Goal: Information Seeking & Learning: Learn about a topic

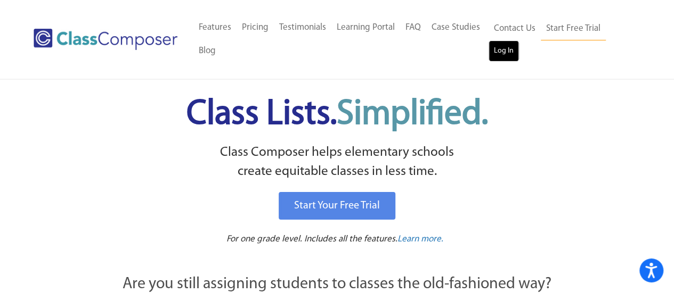
click at [502, 56] on link "Log In" at bounding box center [503, 50] width 30 height 21
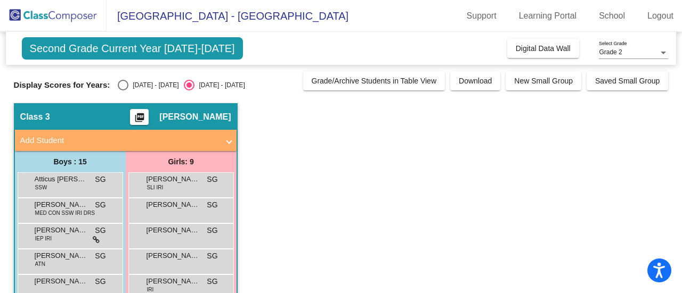
click at [125, 81] on div "Select an option" at bounding box center [123, 85] width 11 height 11
click at [123, 91] on input "[DATE] - [DATE]" at bounding box center [122, 91] width 1 height 1
radio input "true"
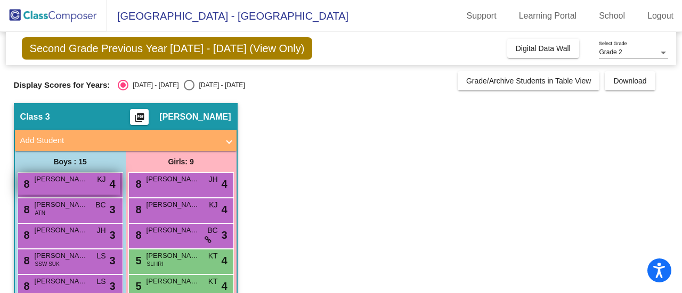
click at [81, 186] on div "8 [PERSON_NAME] lock do_not_disturb_alt 4" at bounding box center [69, 184] width 102 height 22
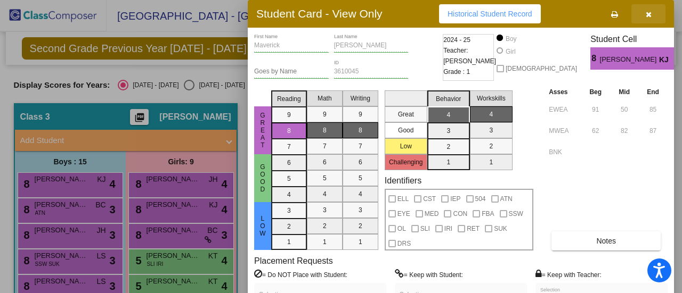
click at [648, 12] on icon "button" at bounding box center [648, 14] width 6 height 7
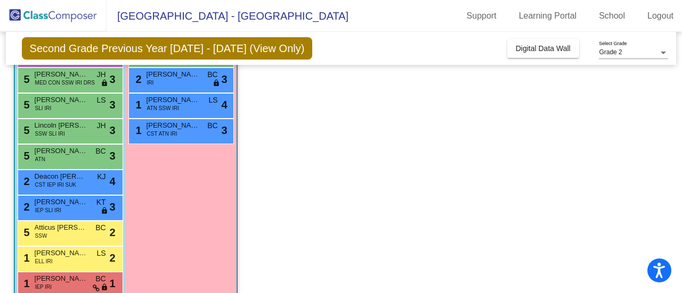
scroll to position [279, 0]
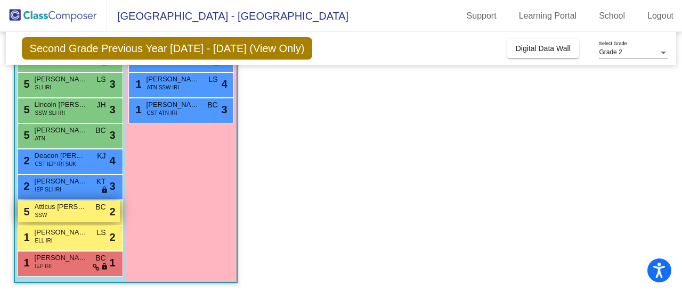
click at [73, 218] on div "5 Atticus [PERSON_NAME] SSW BC lock do_not_disturb_alt 2" at bounding box center [69, 212] width 102 height 22
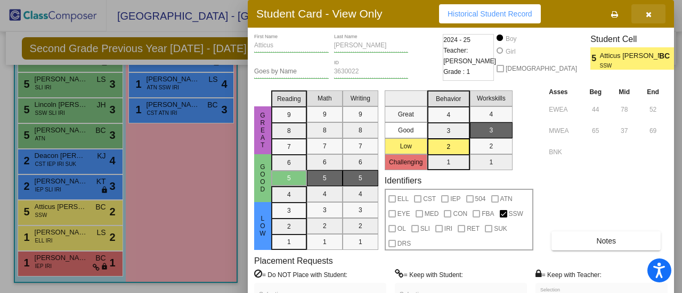
click at [650, 11] on icon "button" at bounding box center [648, 14] width 6 height 7
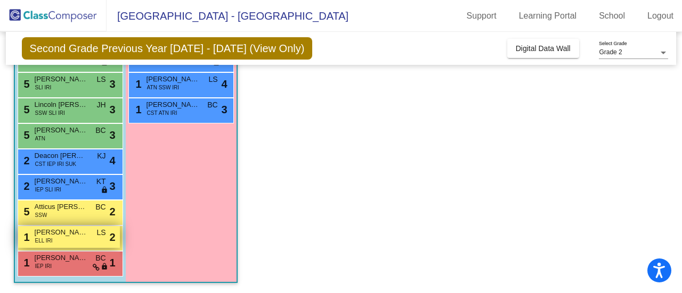
click at [69, 230] on span "[PERSON_NAME]" at bounding box center [61, 232] width 53 height 11
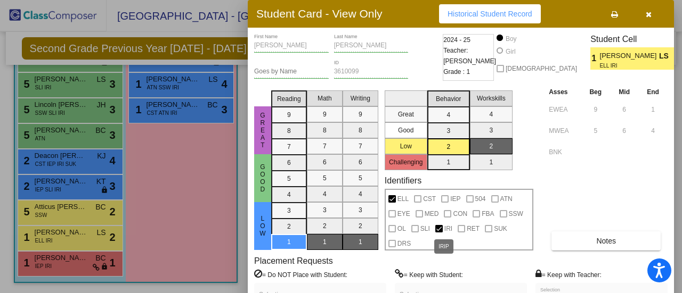
click at [443, 228] on label "IRI" at bounding box center [443, 229] width 17 height 13
click at [649, 12] on icon "button" at bounding box center [648, 14] width 6 height 7
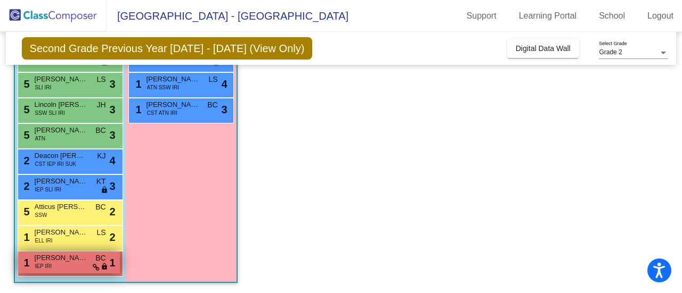
click at [57, 266] on div "1 [PERSON_NAME] IEP IRI BC lock do_not_disturb_alt 1" at bounding box center [69, 263] width 102 height 22
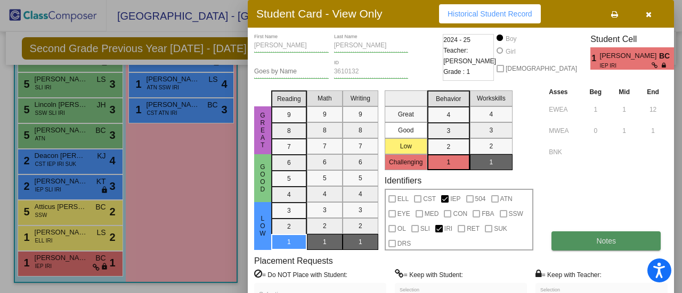
click at [618, 234] on button "Notes" at bounding box center [605, 241] width 109 height 19
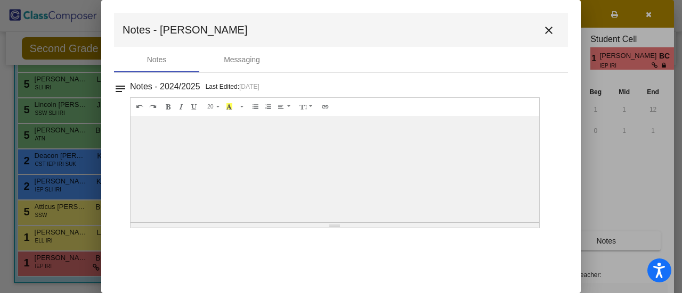
click at [550, 31] on mat-icon "close" at bounding box center [548, 30] width 13 height 13
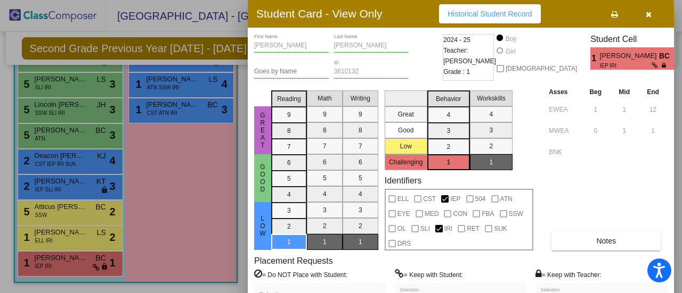
click at [407, 288] on div "[PERSON_NAME] [PERSON_NAME] Selection" at bounding box center [461, 295] width 132 height 24
click at [408, 289] on div "[PERSON_NAME] [PERSON_NAME] Selection" at bounding box center [460, 297] width 122 height 19
click at [636, 58] on span "[PERSON_NAME]" at bounding box center [629, 56] width 59 height 11
click at [649, 10] on span "button" at bounding box center [648, 14] width 6 height 9
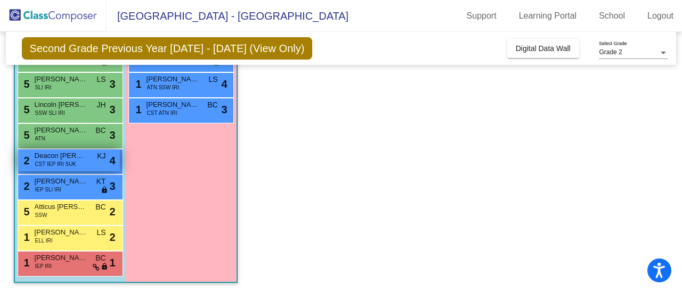
click at [78, 162] on div "2 Deacon [PERSON_NAME] CST IEP IRI [PERSON_NAME] lock do_not_disturb_alt 4" at bounding box center [69, 161] width 102 height 22
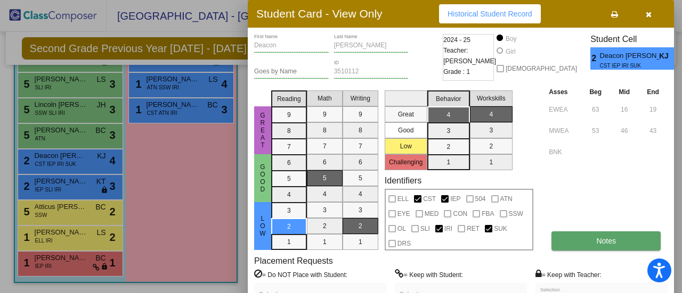
click at [603, 236] on button "Notes" at bounding box center [605, 241] width 109 height 19
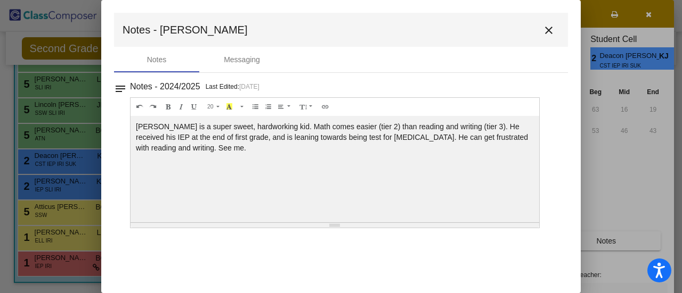
click at [549, 25] on mat-icon "close" at bounding box center [548, 30] width 13 height 13
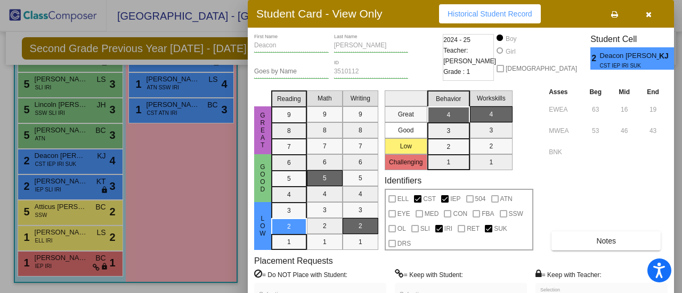
click at [650, 8] on button "button" at bounding box center [648, 13] width 34 height 19
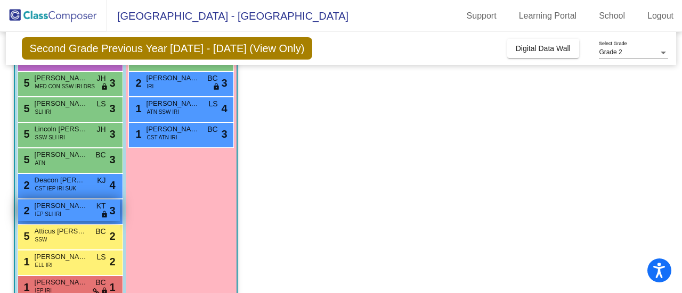
scroll to position [253, 0]
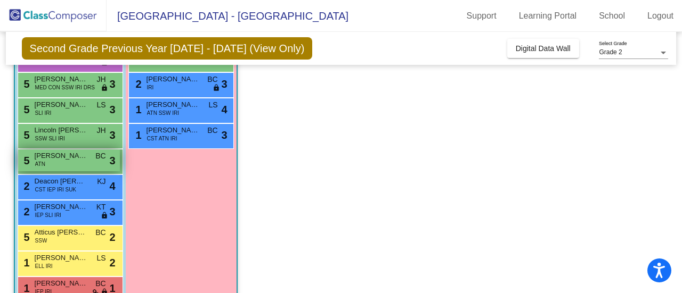
click at [59, 157] on span "[PERSON_NAME]" at bounding box center [61, 156] width 53 height 11
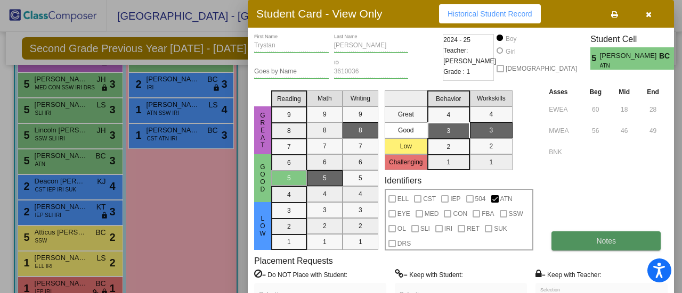
click at [603, 246] on button "Notes" at bounding box center [605, 241] width 109 height 19
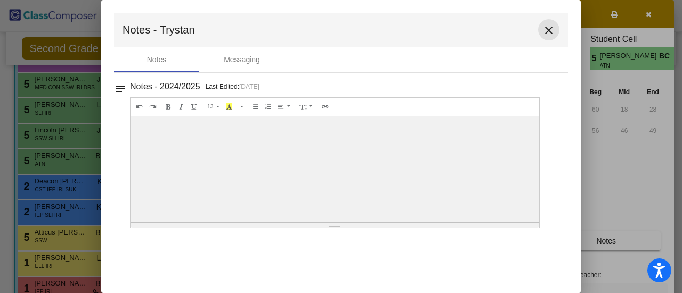
click at [549, 32] on mat-icon "close" at bounding box center [548, 30] width 13 height 13
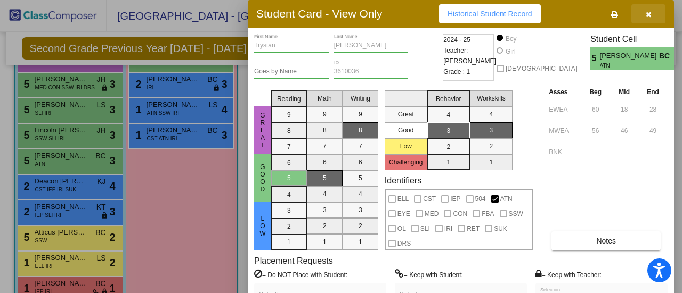
click at [650, 12] on icon "button" at bounding box center [648, 14] width 6 height 7
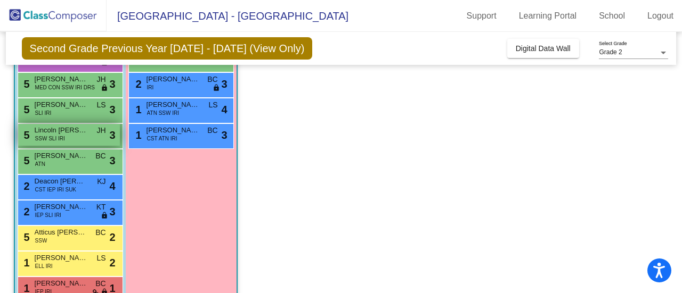
click at [55, 135] on span "SSW SLI IRI" at bounding box center [50, 139] width 30 height 8
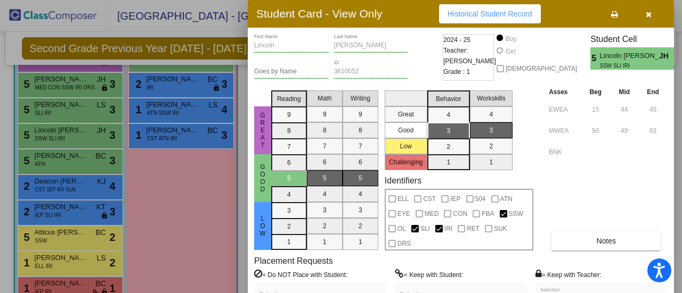
click at [651, 13] on icon "button" at bounding box center [648, 14] width 6 height 7
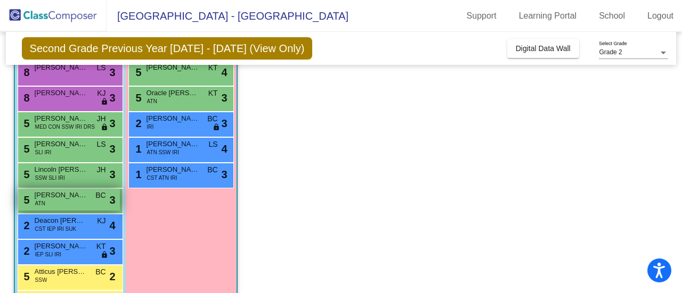
scroll to position [213, 0]
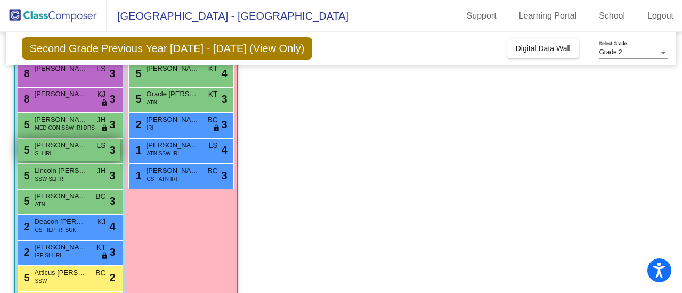
click at [81, 150] on div "5 [PERSON_NAME] SLI IRI LS lock do_not_disturb_alt 3" at bounding box center [69, 150] width 102 height 22
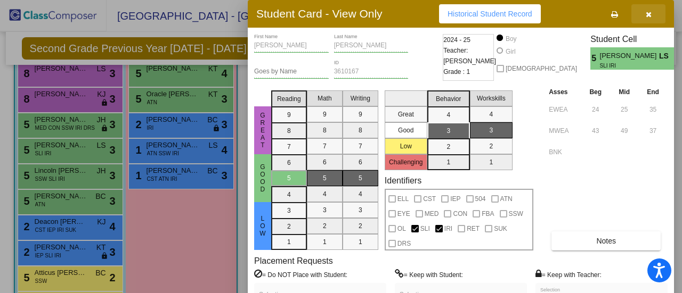
click at [649, 8] on button "button" at bounding box center [648, 13] width 34 height 19
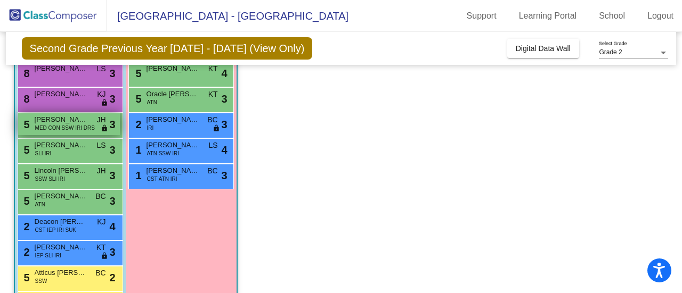
click at [71, 124] on span "MED CON SSW IRI DRS" at bounding box center [65, 128] width 60 height 8
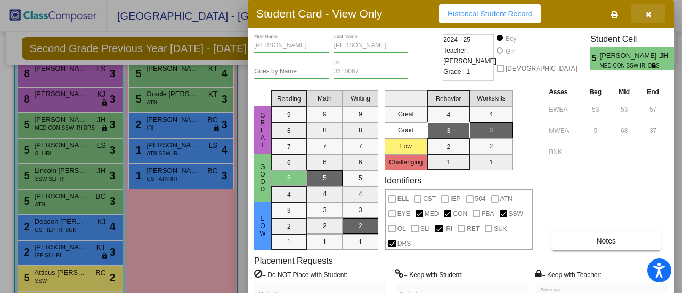
click at [648, 13] on icon "button" at bounding box center [648, 14] width 6 height 7
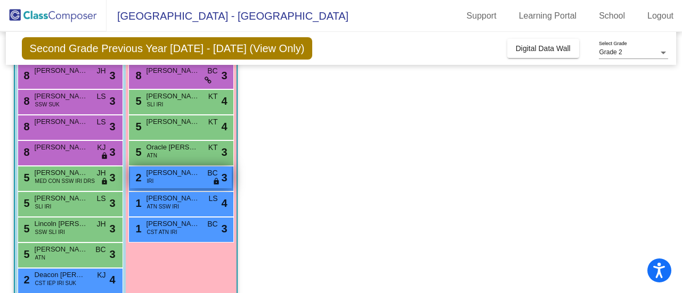
scroll to position [160, 0]
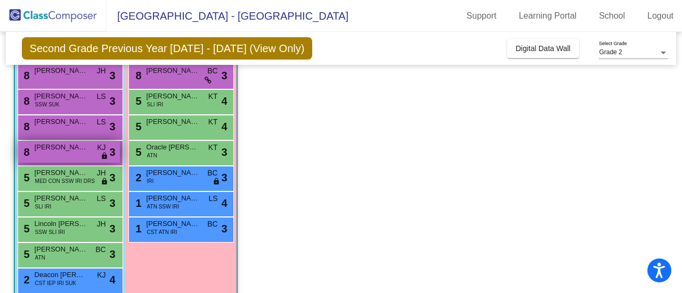
click at [97, 146] on span "KJ" at bounding box center [101, 147] width 9 height 11
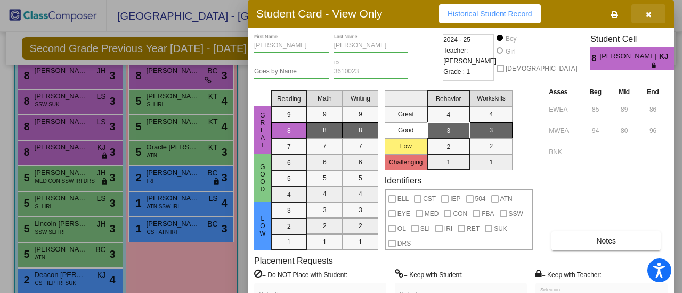
click at [651, 14] on button "button" at bounding box center [648, 13] width 34 height 19
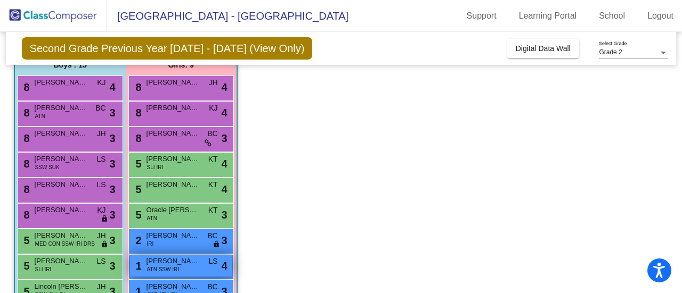
scroll to position [96, 0]
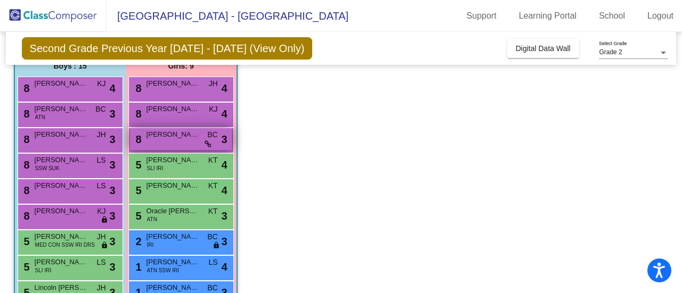
click at [195, 134] on span "[PERSON_NAME] [PERSON_NAME]" at bounding box center [172, 134] width 53 height 11
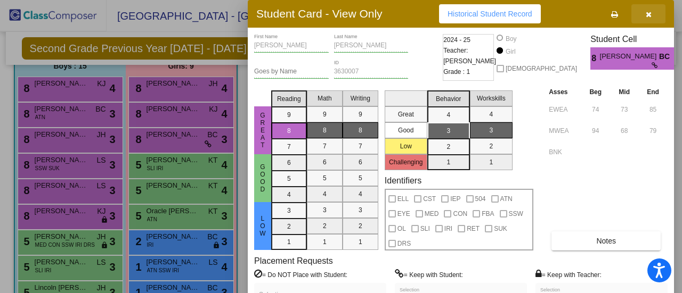
click at [651, 10] on button "button" at bounding box center [648, 13] width 34 height 19
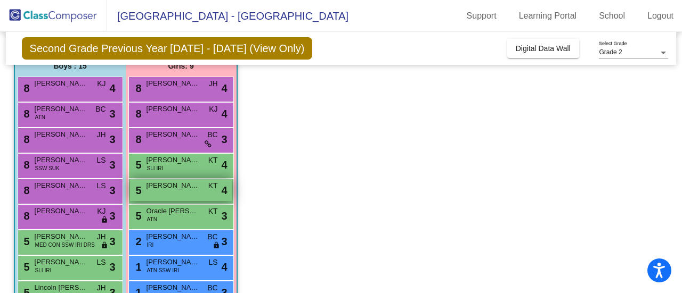
click at [174, 192] on div "5 [PERSON_NAME] KT lock do_not_disturb_alt 4" at bounding box center [181, 190] width 102 height 22
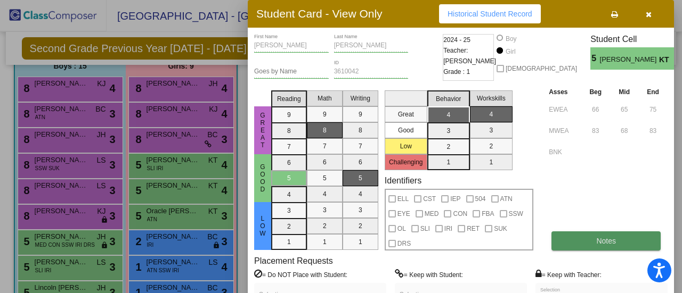
click at [585, 242] on button "Notes" at bounding box center [605, 241] width 109 height 19
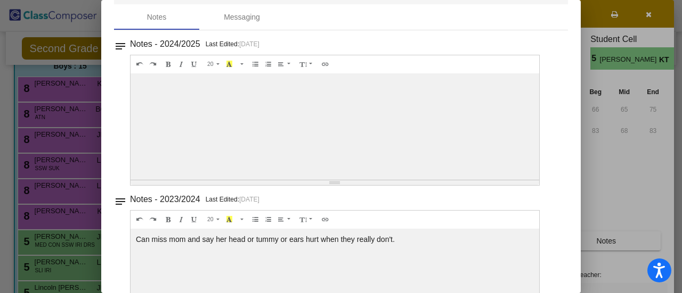
scroll to position [0, 0]
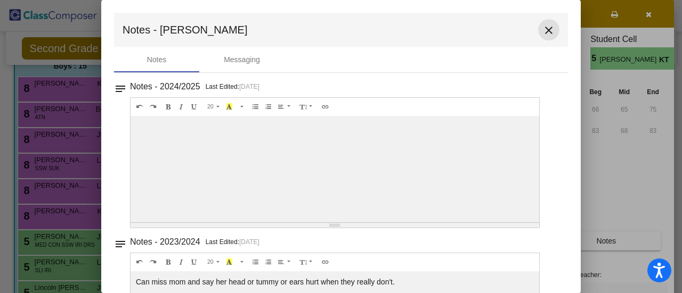
click at [547, 29] on mat-icon "close" at bounding box center [548, 30] width 13 height 13
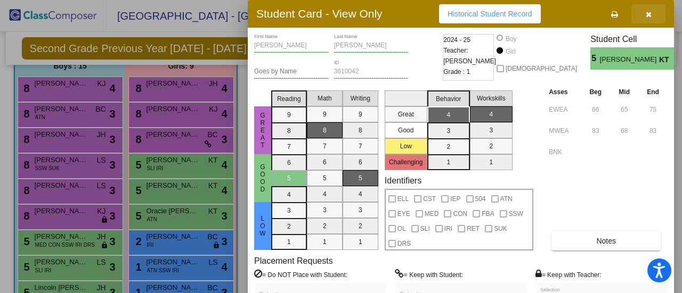
click at [650, 13] on icon "button" at bounding box center [648, 14] width 6 height 7
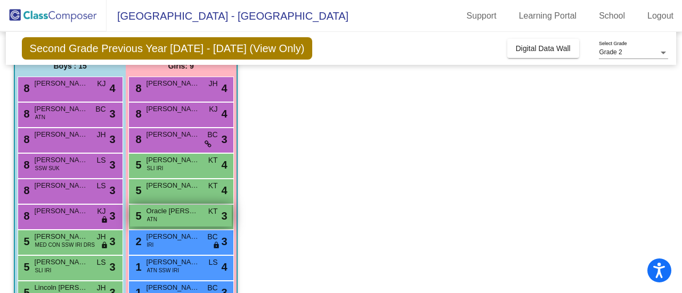
click at [170, 210] on span "Oracle [PERSON_NAME]" at bounding box center [172, 211] width 53 height 11
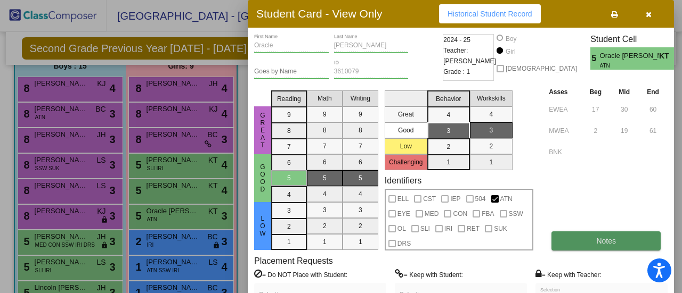
click at [635, 241] on button "Notes" at bounding box center [605, 241] width 109 height 19
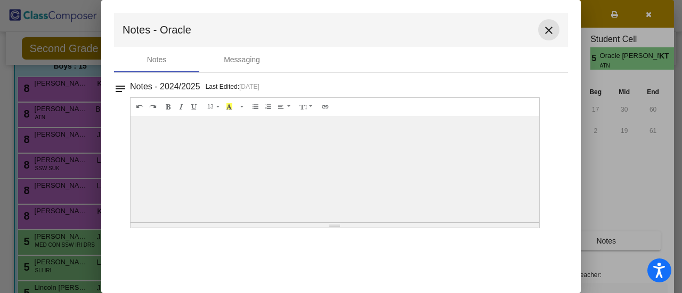
click at [547, 29] on mat-icon "close" at bounding box center [548, 30] width 13 height 13
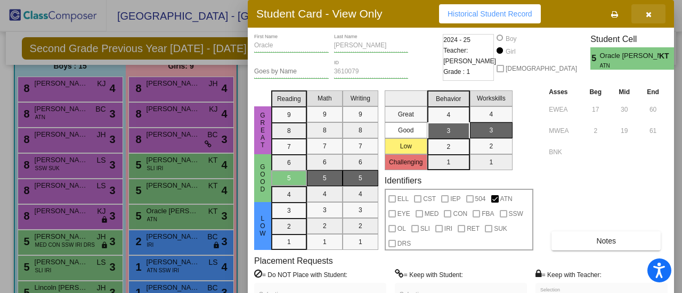
click at [646, 12] on icon "button" at bounding box center [648, 14] width 6 height 7
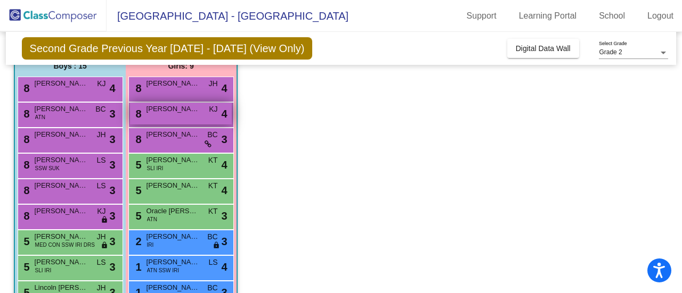
click at [176, 108] on span "[PERSON_NAME]" at bounding box center [172, 109] width 53 height 11
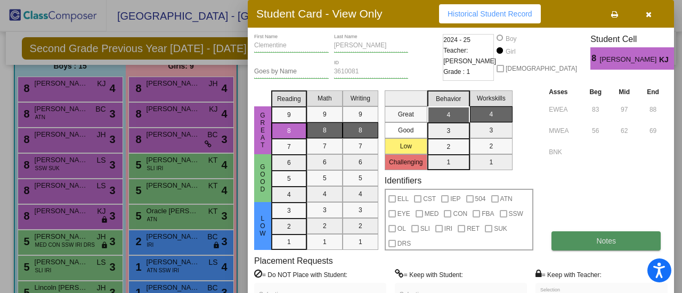
click at [602, 235] on button "Notes" at bounding box center [605, 241] width 109 height 19
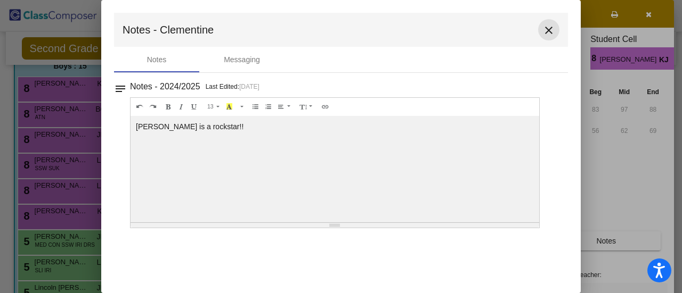
click at [550, 26] on mat-icon "close" at bounding box center [548, 30] width 13 height 13
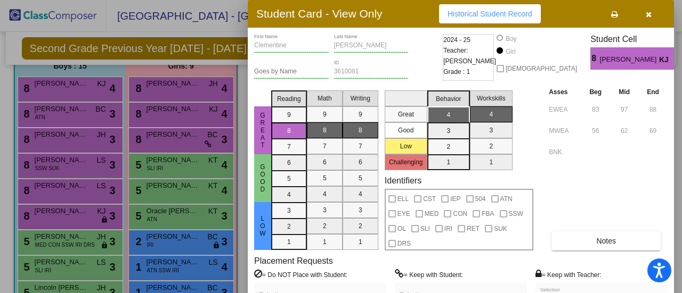
click at [654, 12] on button "button" at bounding box center [648, 13] width 34 height 19
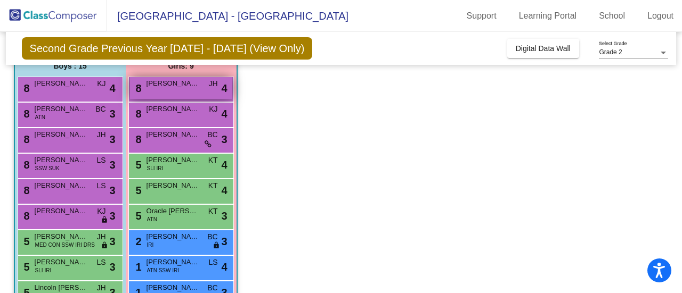
click at [194, 81] on span "[PERSON_NAME]" at bounding box center [172, 83] width 53 height 11
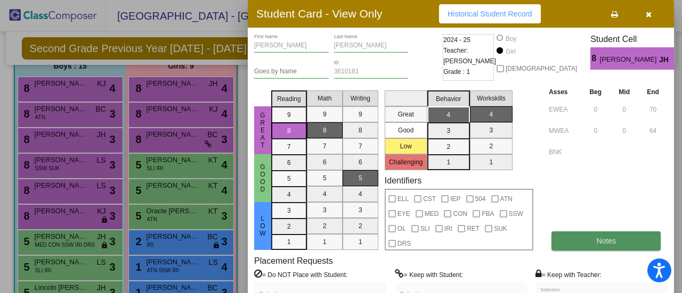
click at [575, 240] on button "Notes" at bounding box center [605, 241] width 109 height 19
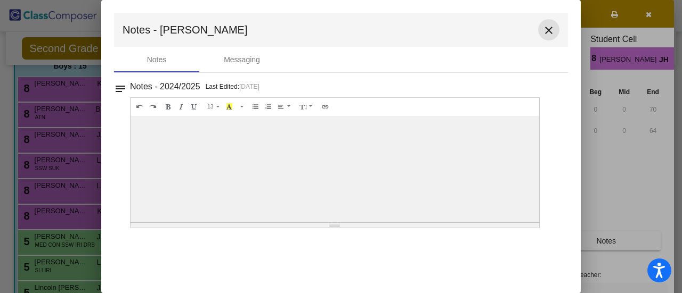
click at [552, 28] on mat-icon "close" at bounding box center [548, 30] width 13 height 13
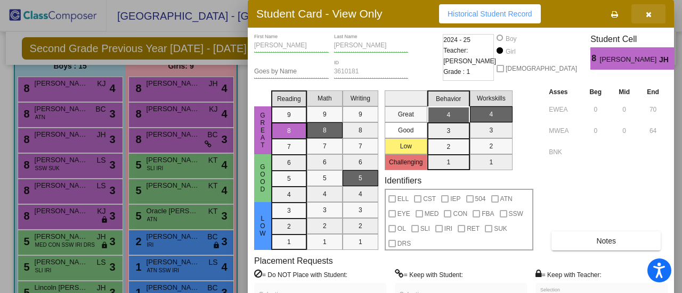
click at [649, 8] on button "button" at bounding box center [648, 13] width 34 height 19
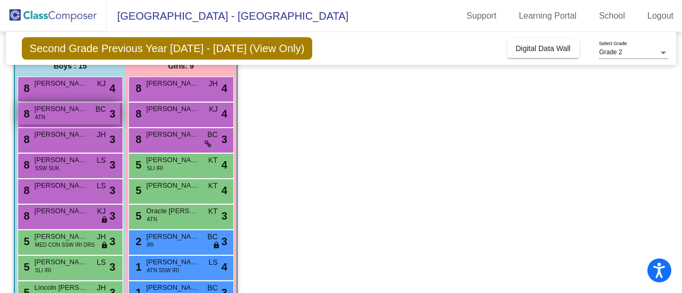
click at [79, 115] on div "8 [PERSON_NAME] ATN BC lock do_not_disturb_alt 3" at bounding box center [69, 114] width 102 height 22
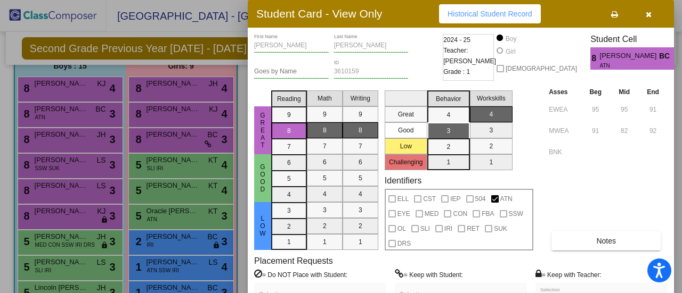
click at [648, 12] on icon "button" at bounding box center [648, 14] width 6 height 7
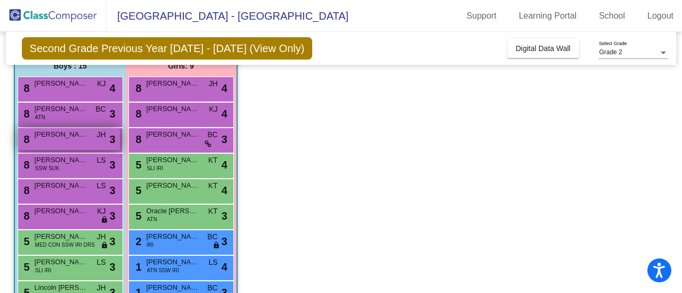
click at [46, 136] on span "[PERSON_NAME]" at bounding box center [61, 134] width 53 height 11
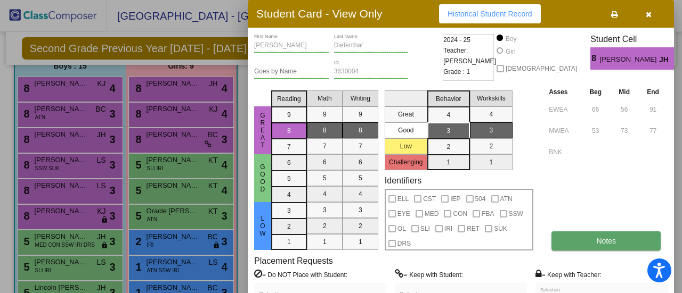
click at [588, 241] on button "Notes" at bounding box center [605, 241] width 109 height 19
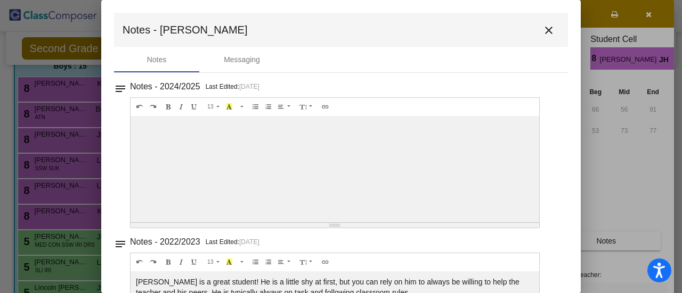
click at [543, 27] on mat-icon "close" at bounding box center [548, 30] width 13 height 13
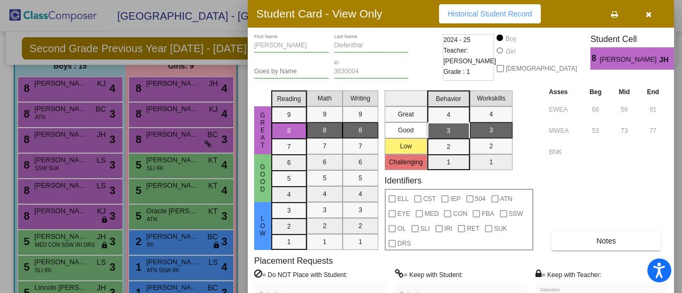
click at [79, 164] on div at bounding box center [341, 146] width 682 height 293
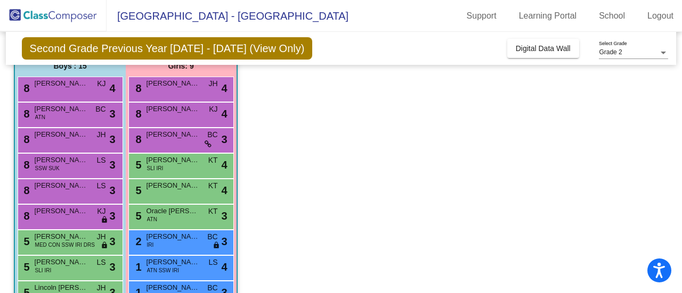
click at [79, 164] on span "[PERSON_NAME]" at bounding box center [61, 160] width 53 height 11
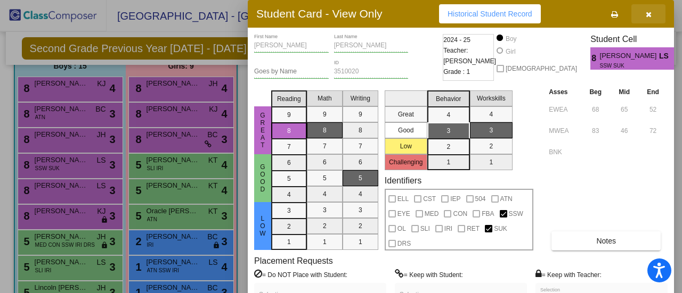
click at [649, 13] on icon "button" at bounding box center [648, 14] width 6 height 7
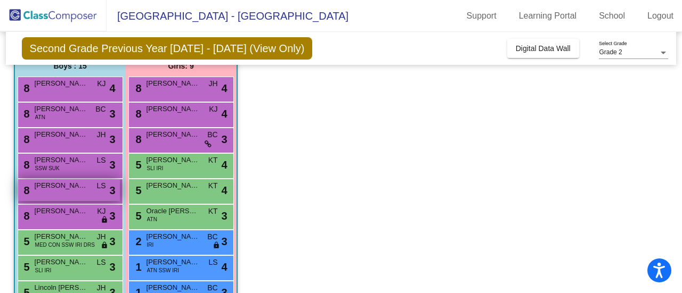
click at [78, 192] on div "8 [PERSON_NAME] LS lock do_not_disturb_alt 3" at bounding box center [69, 190] width 102 height 22
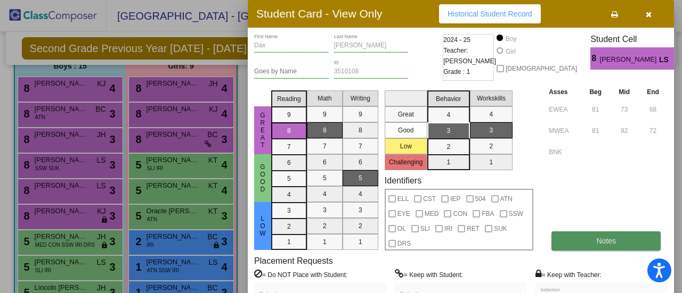
click at [595, 240] on button "Notes" at bounding box center [605, 241] width 109 height 19
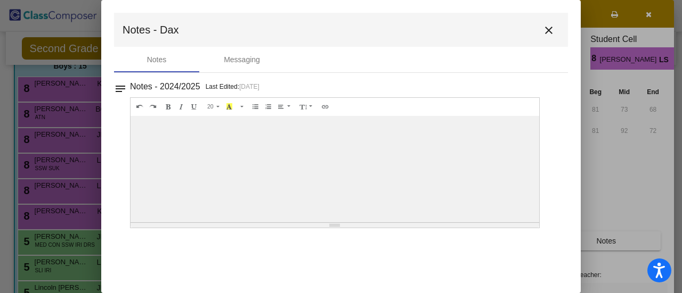
click at [551, 28] on mat-icon "close" at bounding box center [548, 30] width 13 height 13
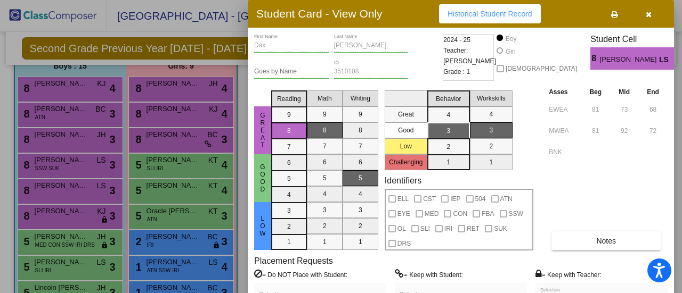
click at [654, 11] on button "button" at bounding box center [648, 13] width 34 height 19
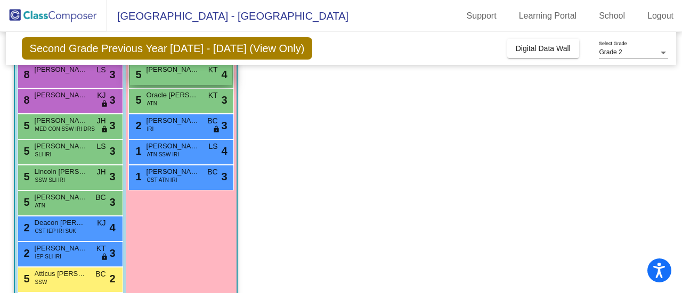
scroll to position [213, 0]
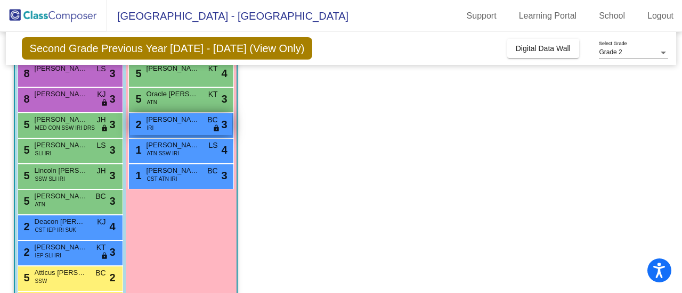
click at [165, 122] on span "[PERSON_NAME]" at bounding box center [172, 119] width 53 height 11
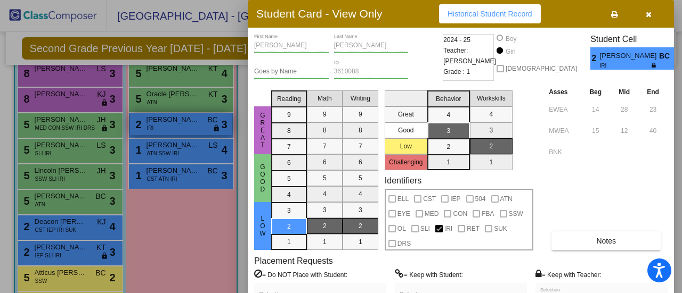
click at [165, 122] on div at bounding box center [341, 146] width 682 height 293
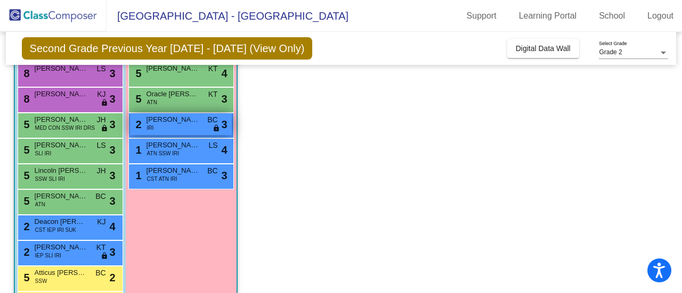
click at [165, 122] on span "[PERSON_NAME]" at bounding box center [172, 119] width 53 height 11
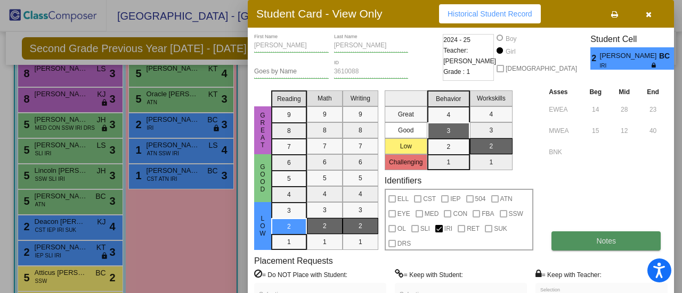
click at [616, 243] on button "Notes" at bounding box center [605, 241] width 109 height 19
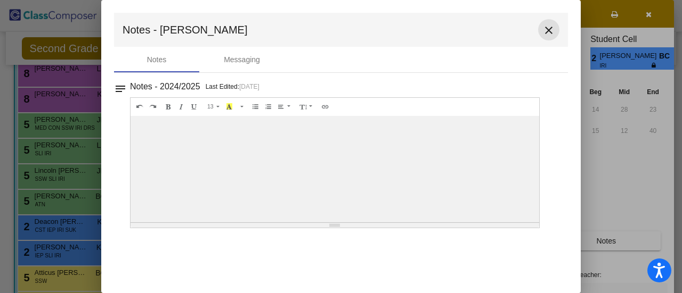
click at [544, 30] on mat-icon "close" at bounding box center [548, 30] width 13 height 13
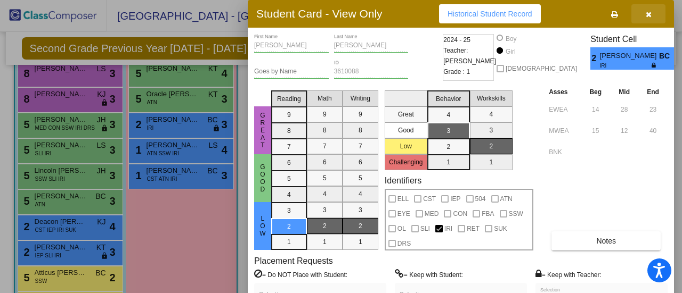
click at [644, 17] on button "button" at bounding box center [648, 13] width 34 height 19
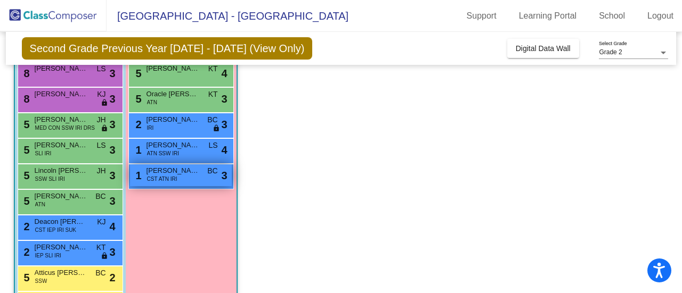
click at [183, 176] on div "1 [PERSON_NAME] CST ATN IRI BC lock do_not_disturb_alt 3" at bounding box center [181, 176] width 102 height 22
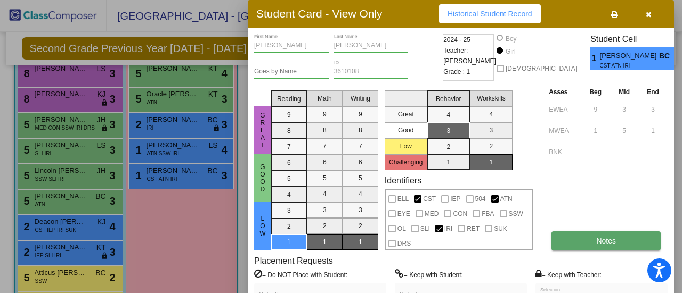
click at [591, 248] on button "Notes" at bounding box center [605, 241] width 109 height 19
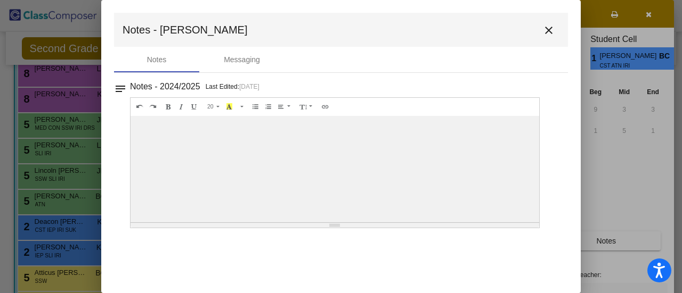
click at [547, 23] on button "close" at bounding box center [548, 29] width 21 height 21
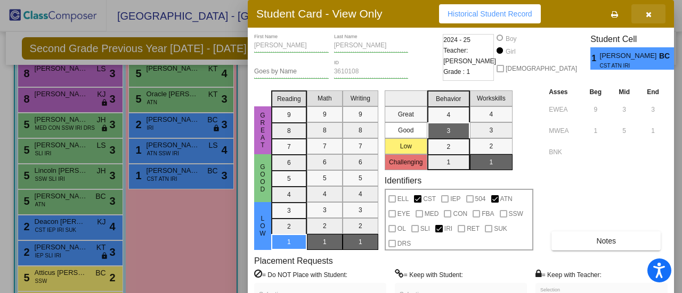
click at [650, 12] on icon "button" at bounding box center [648, 14] width 6 height 7
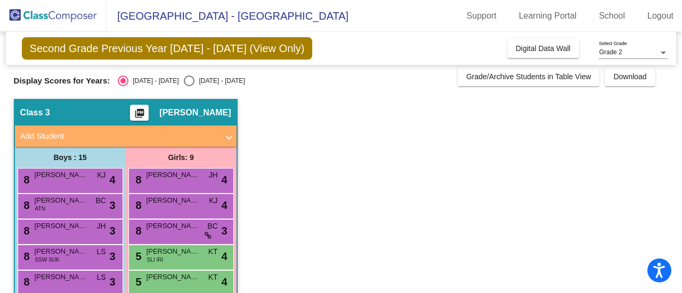
scroll to position [0, 0]
